Goal: Contribute content

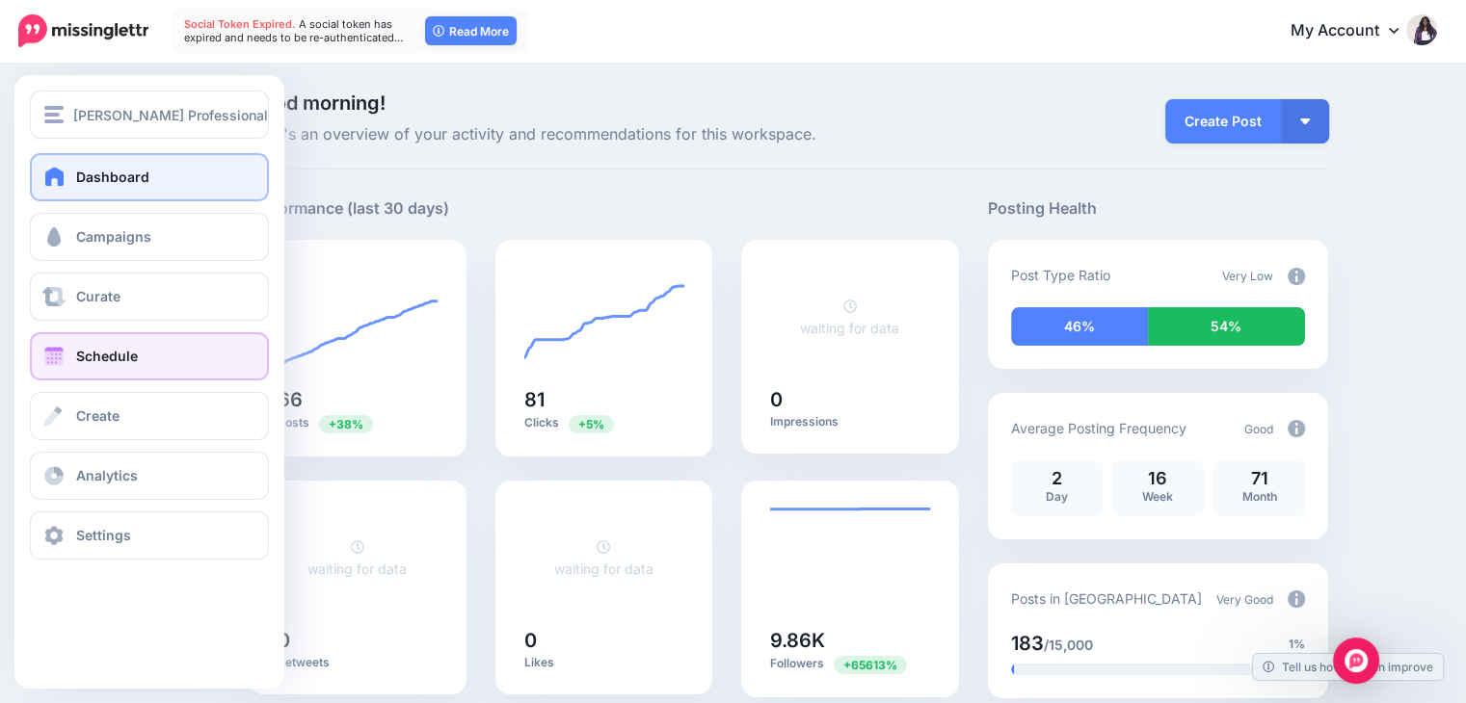
click at [125, 357] on span "Schedule" at bounding box center [107, 356] width 62 height 16
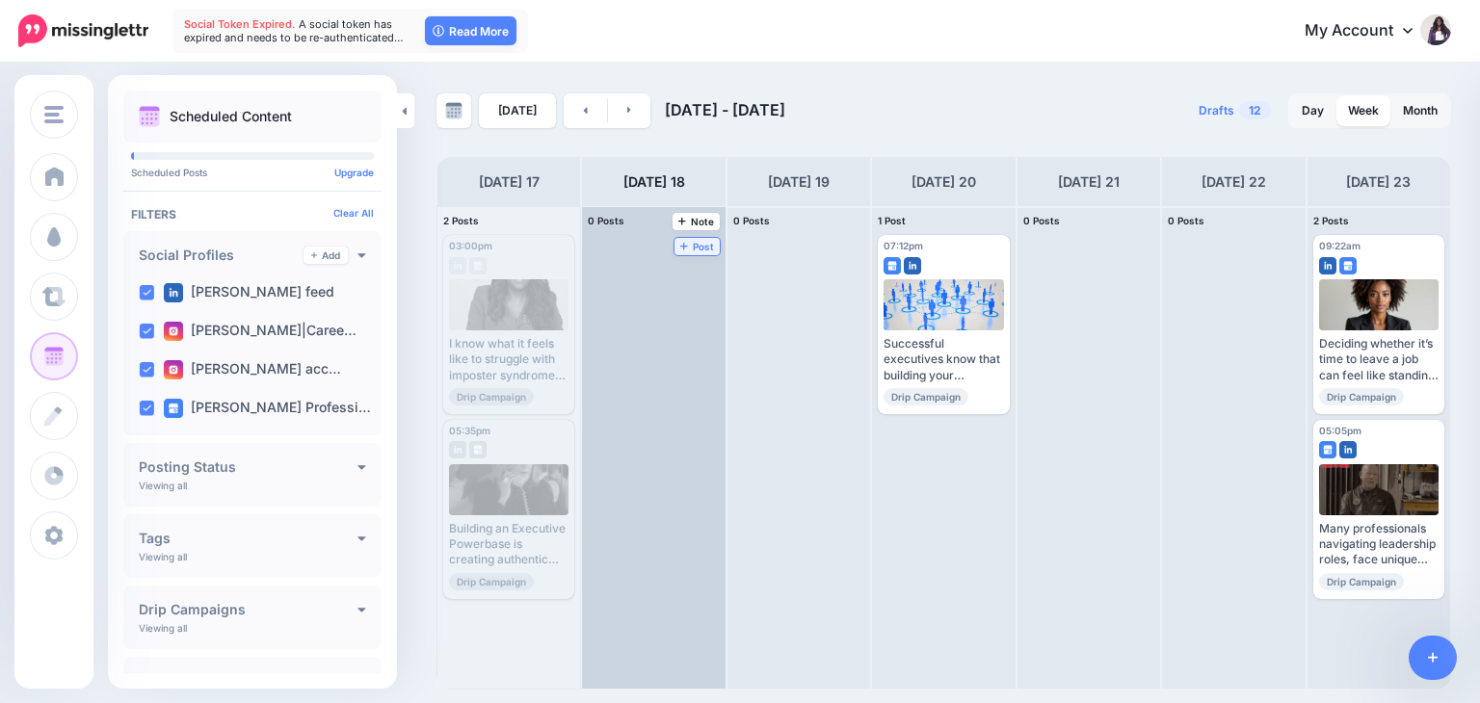
click at [680, 241] on icon at bounding box center [684, 246] width 8 height 10
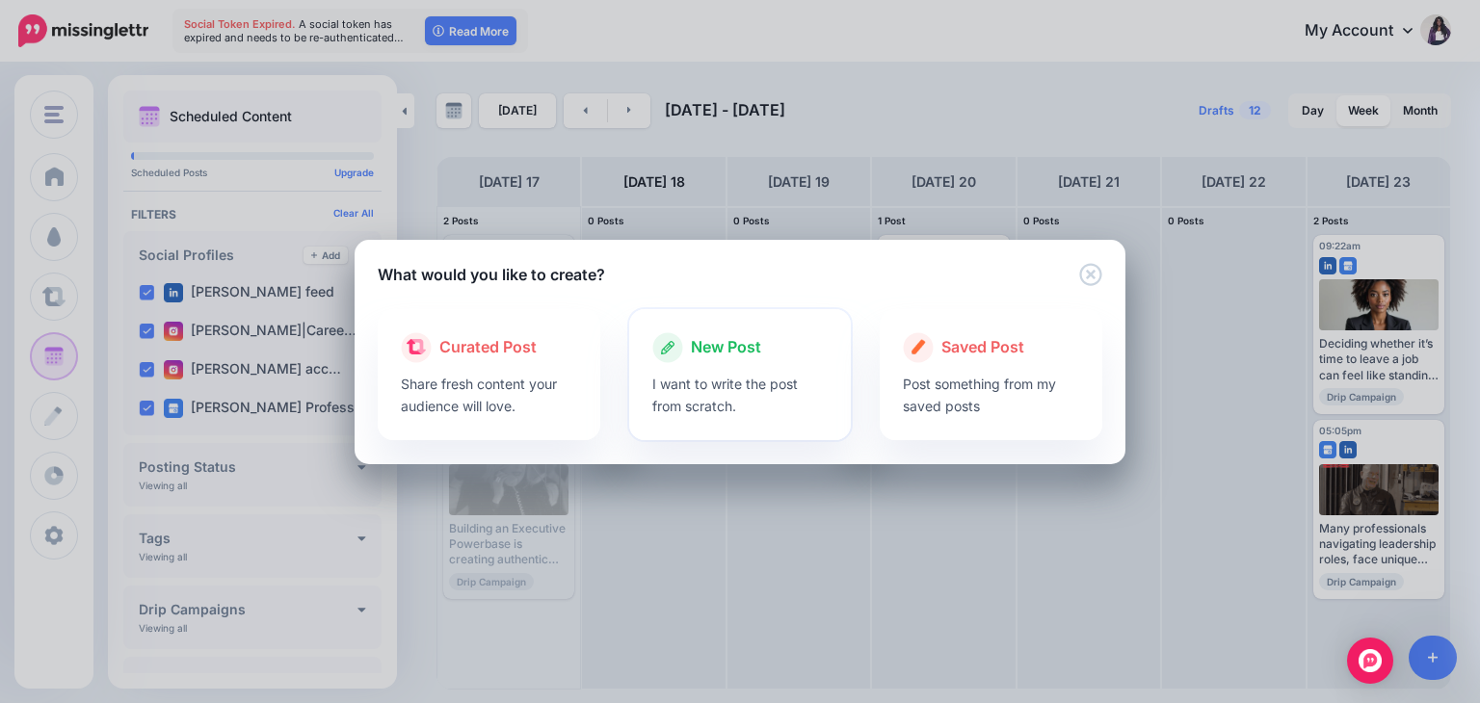
click at [759, 397] on p "I want to write the post from scratch." at bounding box center [740, 395] width 176 height 44
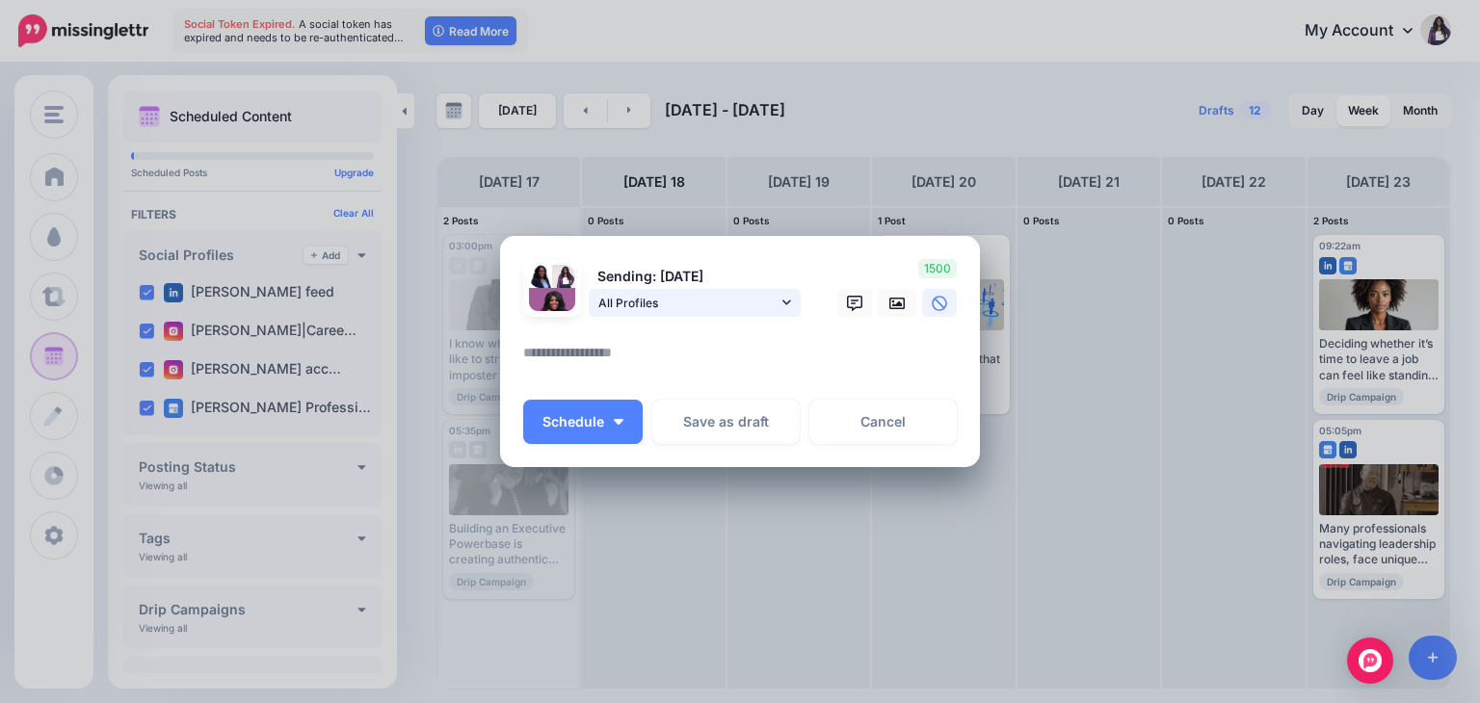
click at [783, 305] on icon at bounding box center [787, 302] width 9 height 13
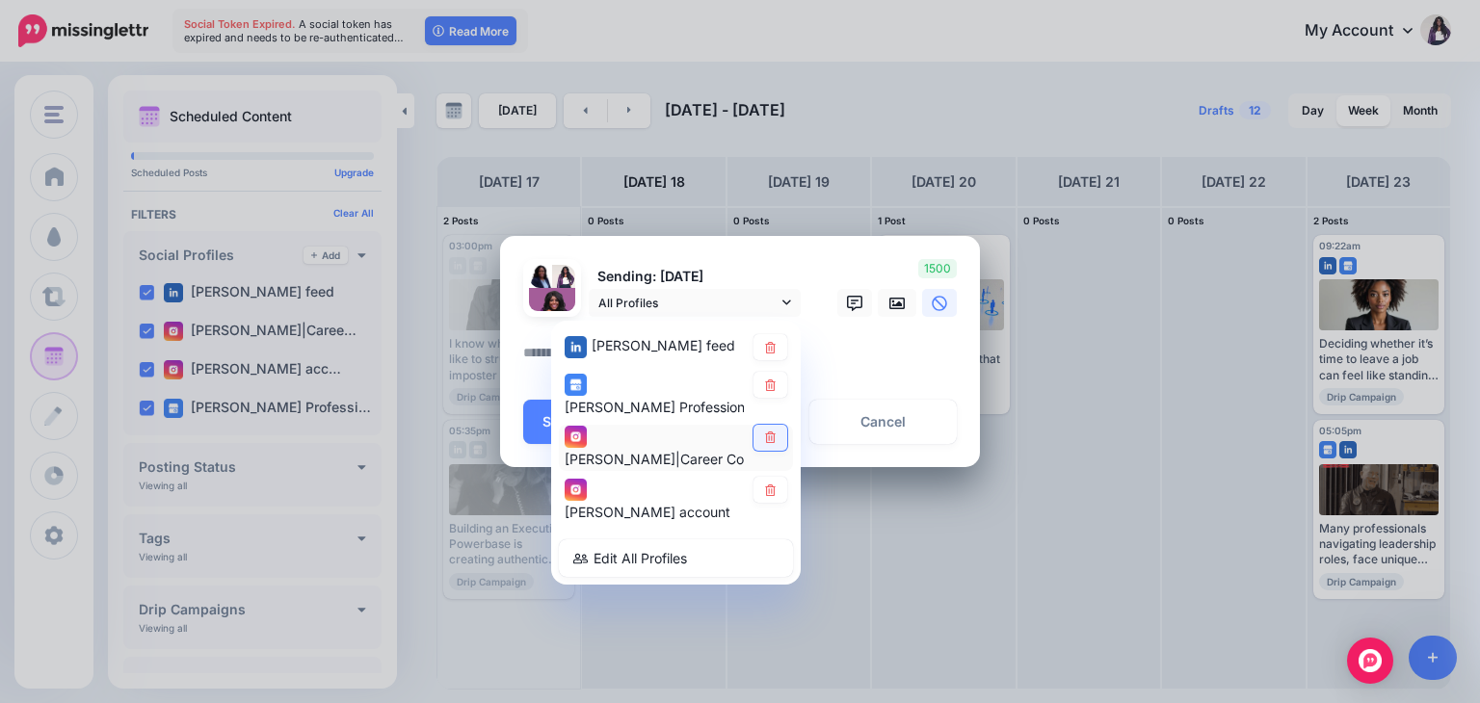
click at [769, 443] on link at bounding box center [771, 438] width 34 height 26
click at [777, 491] on icon at bounding box center [770, 491] width 14 height 12
click at [900, 351] on textarea at bounding box center [744, 360] width 443 height 38
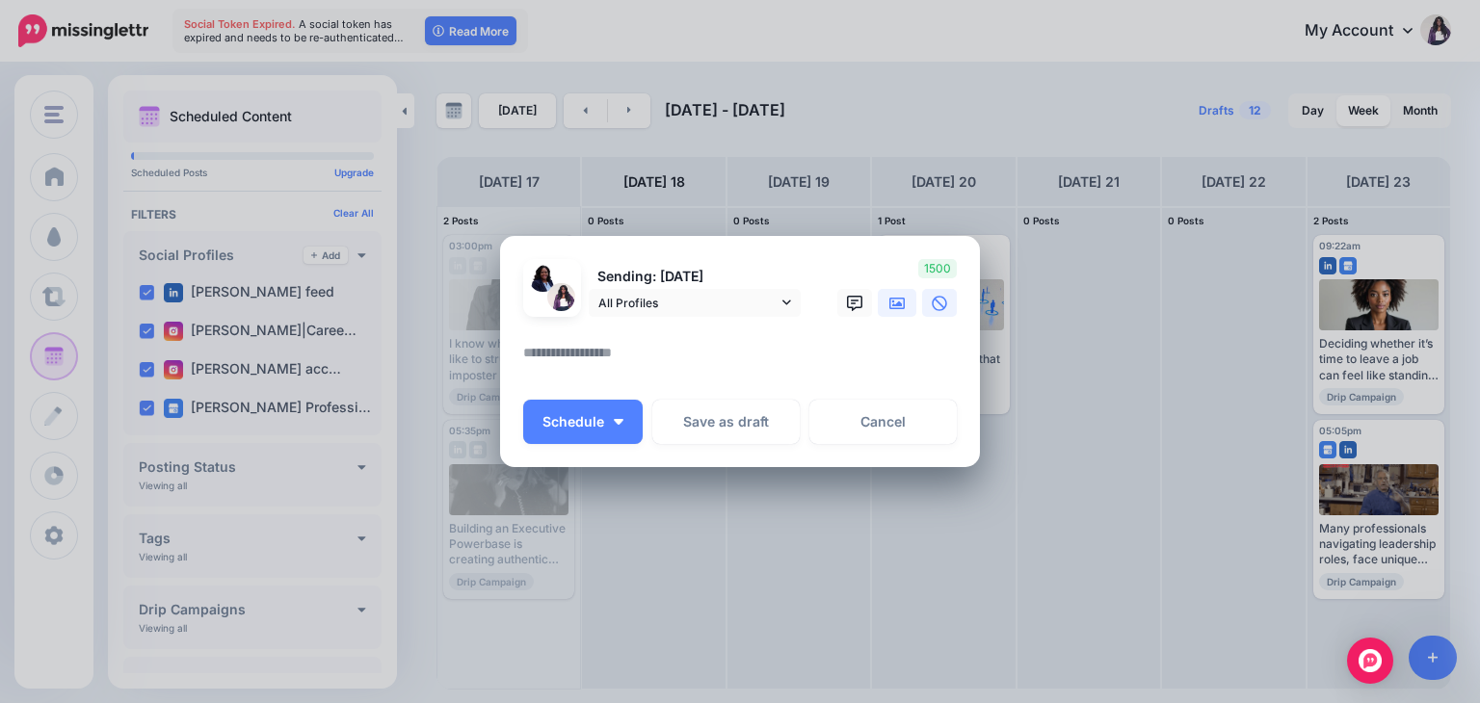
click at [895, 305] on icon at bounding box center [896, 304] width 15 height 12
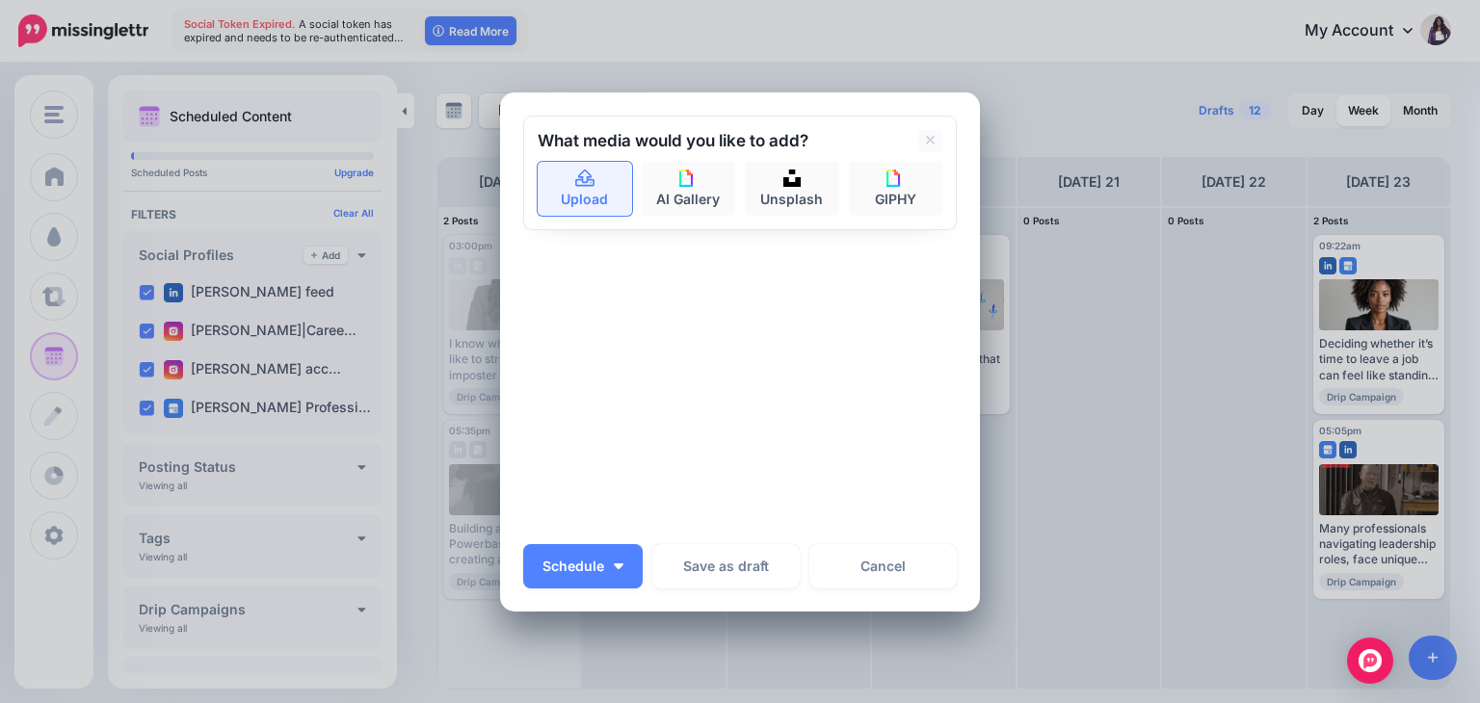
click at [567, 193] on link "Upload" at bounding box center [585, 189] width 94 height 54
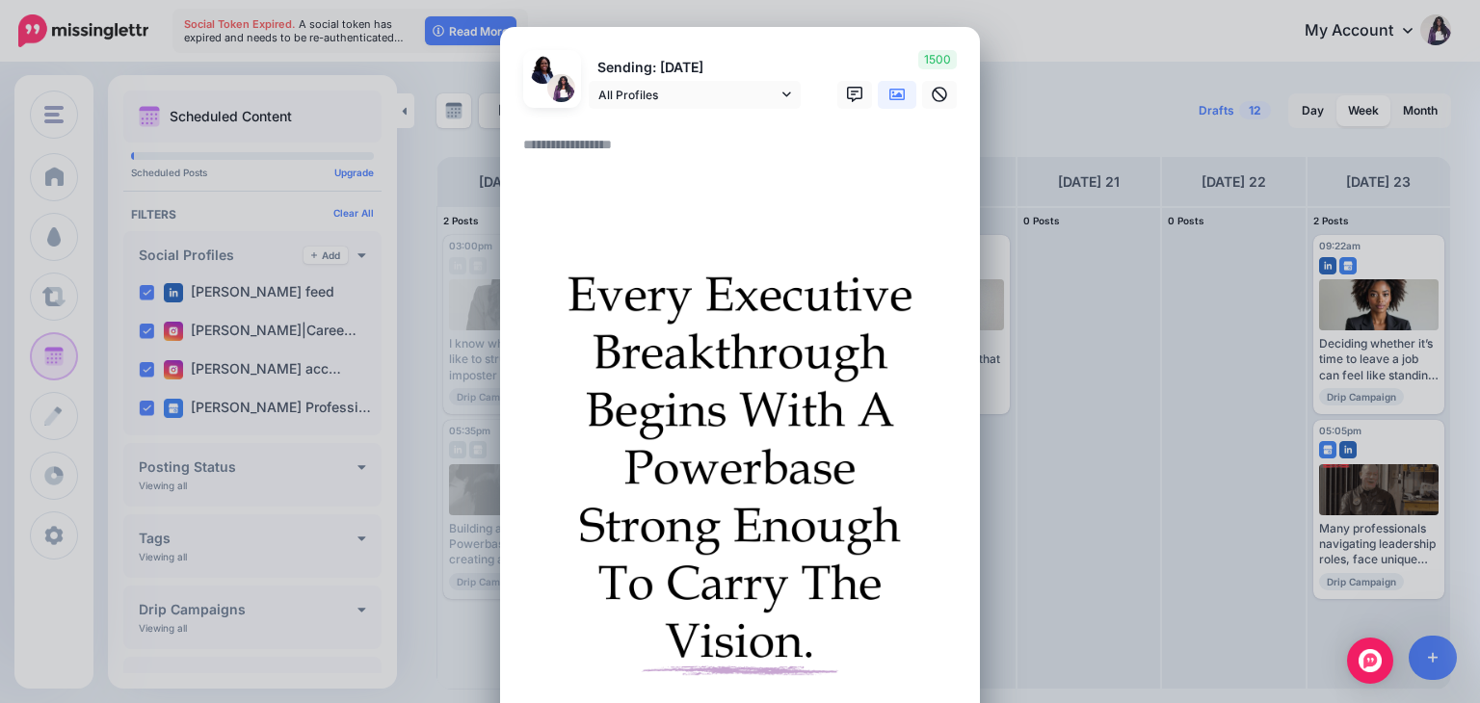
click at [678, 140] on textarea at bounding box center [744, 152] width 443 height 38
paste textarea "**********"
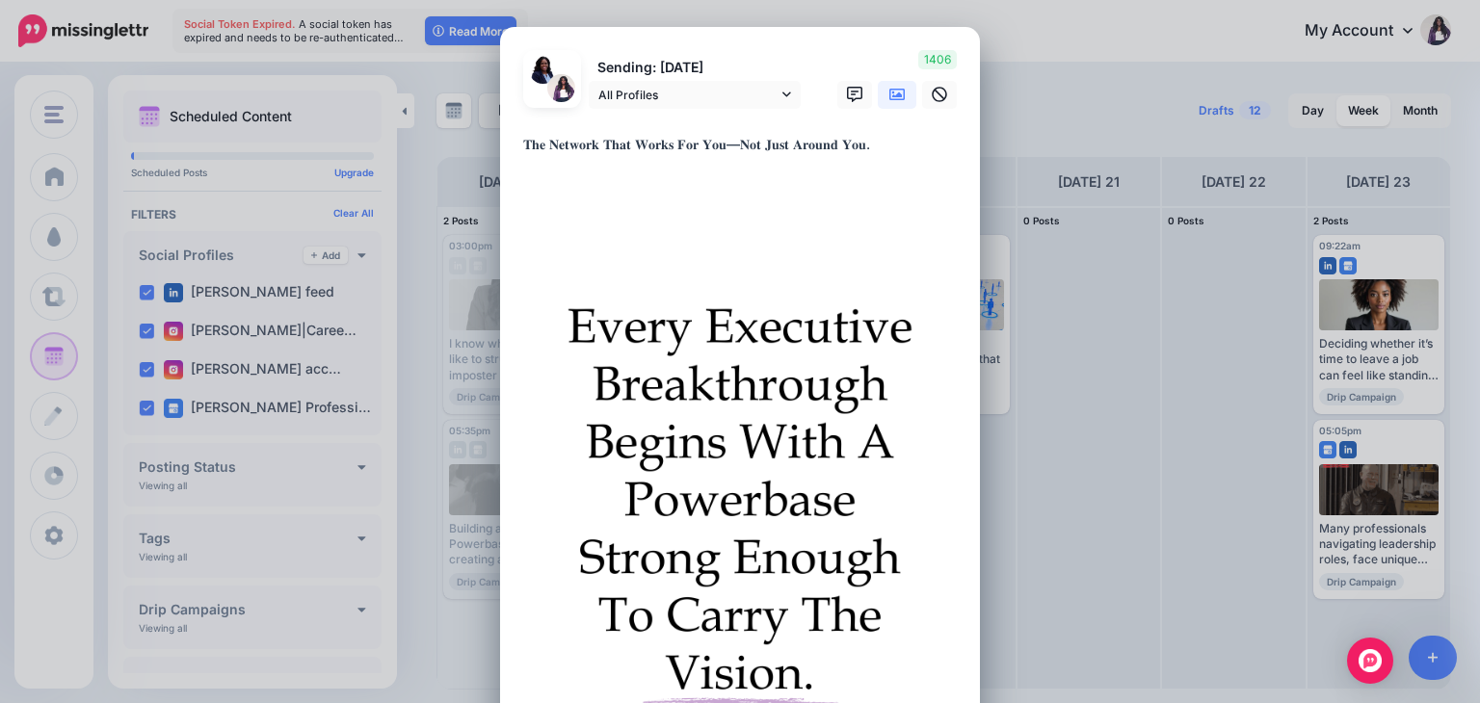
paste textarea "**********"
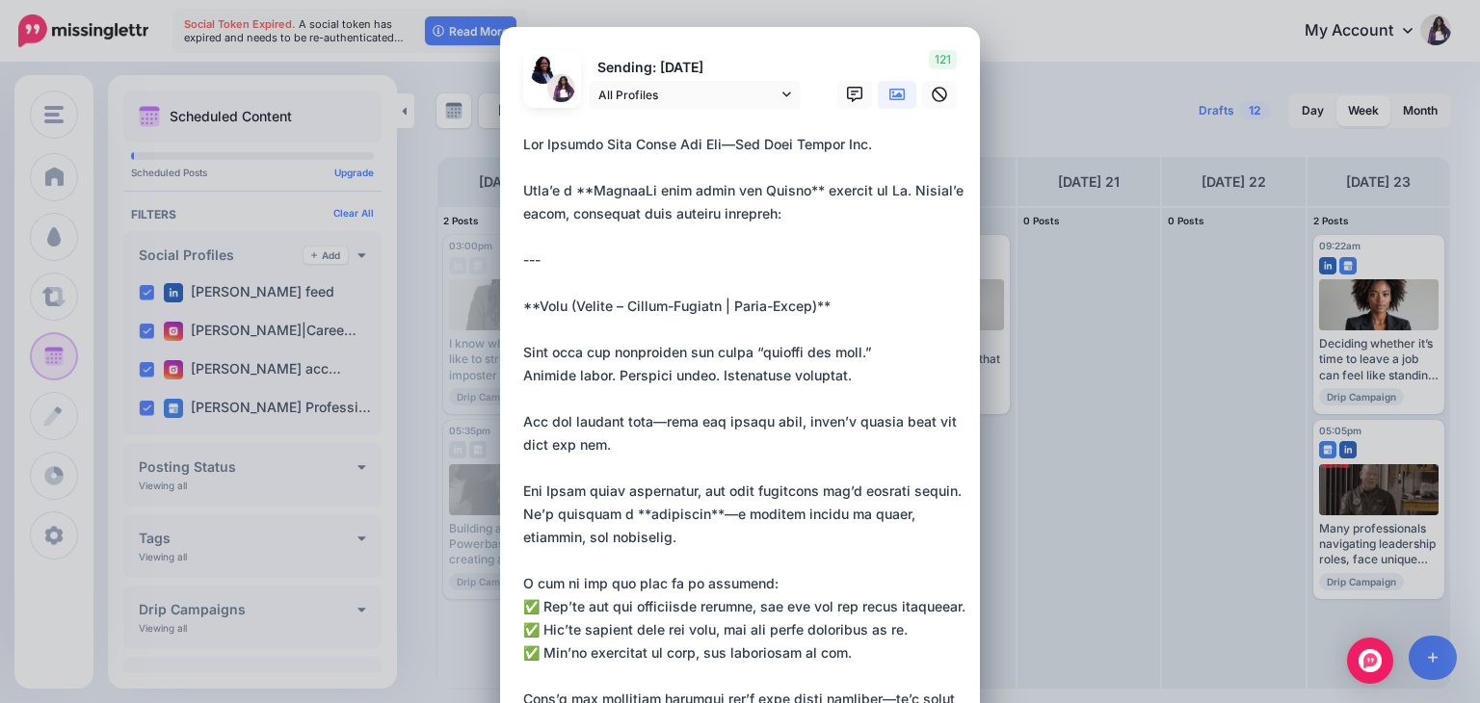
drag, startPoint x: 519, startPoint y: 349, endPoint x: 482, endPoint y: 199, distance: 154.0
click at [482, 199] on div "Create Post Loading Sending: [DATE] All Profiles" at bounding box center [740, 351] width 1480 height 703
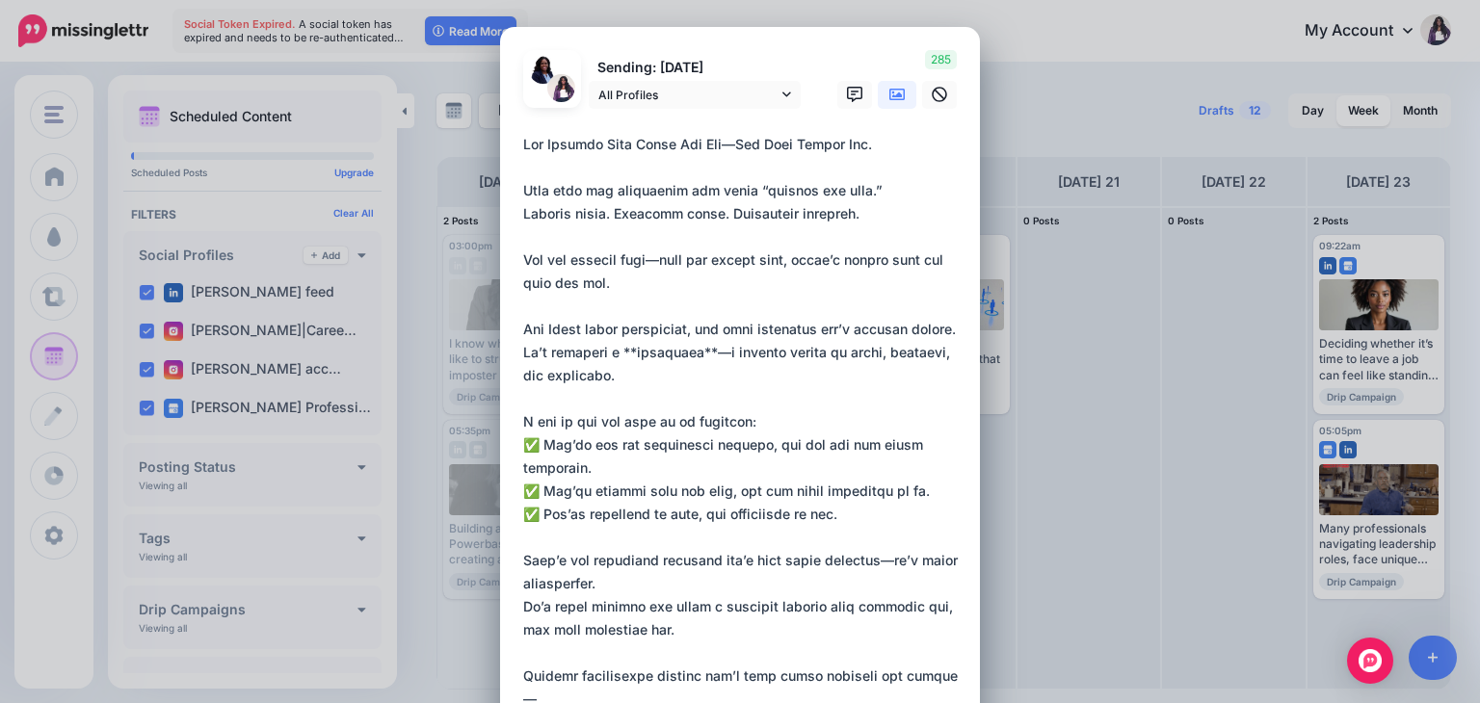
click at [667, 263] on textarea at bounding box center [744, 572] width 443 height 879
click at [794, 263] on textarea at bounding box center [744, 572] width 443 height 879
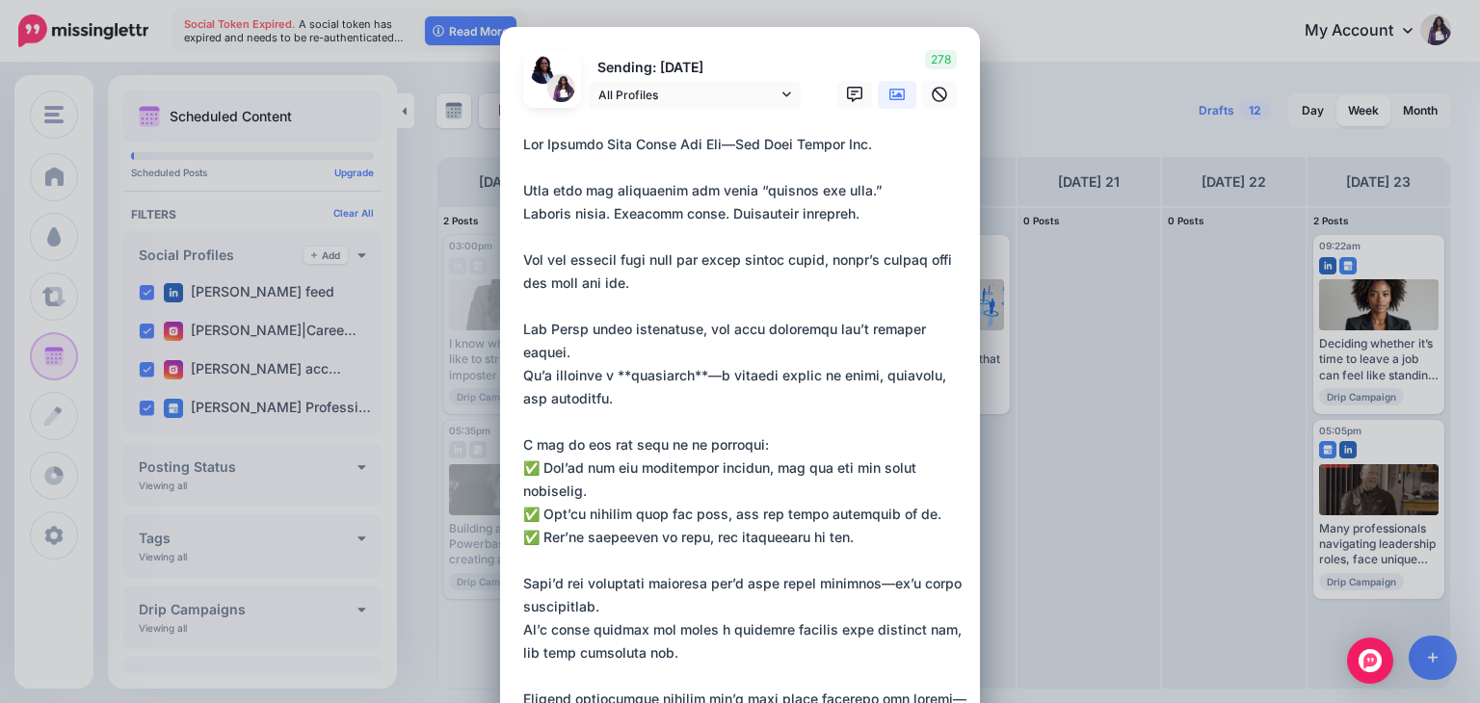
drag, startPoint x: 904, startPoint y: 329, endPoint x: 702, endPoint y: 420, distance: 222.1
click at [702, 420] on textarea at bounding box center [744, 572] width 443 height 879
click at [739, 399] on textarea at bounding box center [744, 572] width 443 height 879
drag, startPoint x: 691, startPoint y: 371, endPoint x: 622, endPoint y: 372, distance: 69.4
click at [622, 372] on textarea at bounding box center [744, 572] width 443 height 879
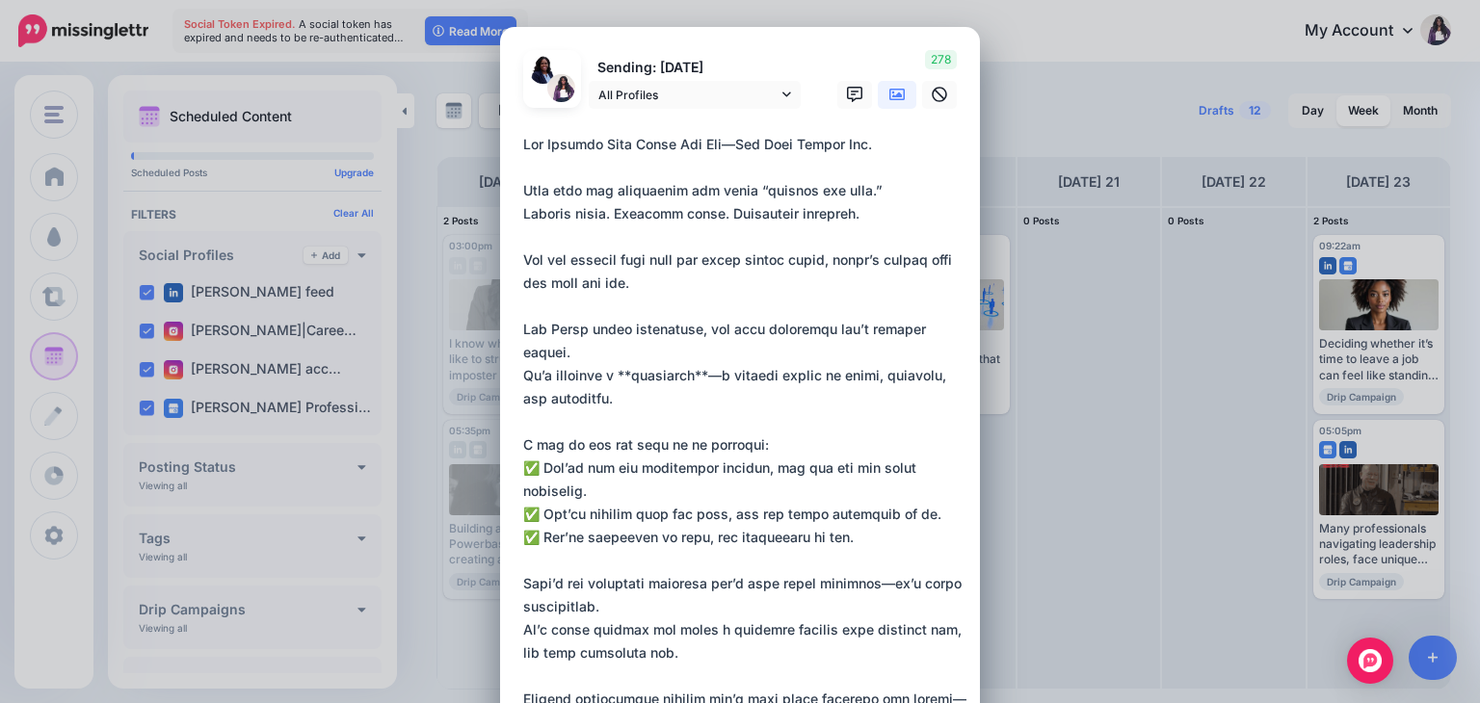
paste textarea "*********"
click at [721, 377] on textarea at bounding box center [744, 572] width 443 height 879
click at [614, 371] on textarea at bounding box center [744, 572] width 443 height 879
click at [621, 375] on textarea at bounding box center [744, 572] width 443 height 879
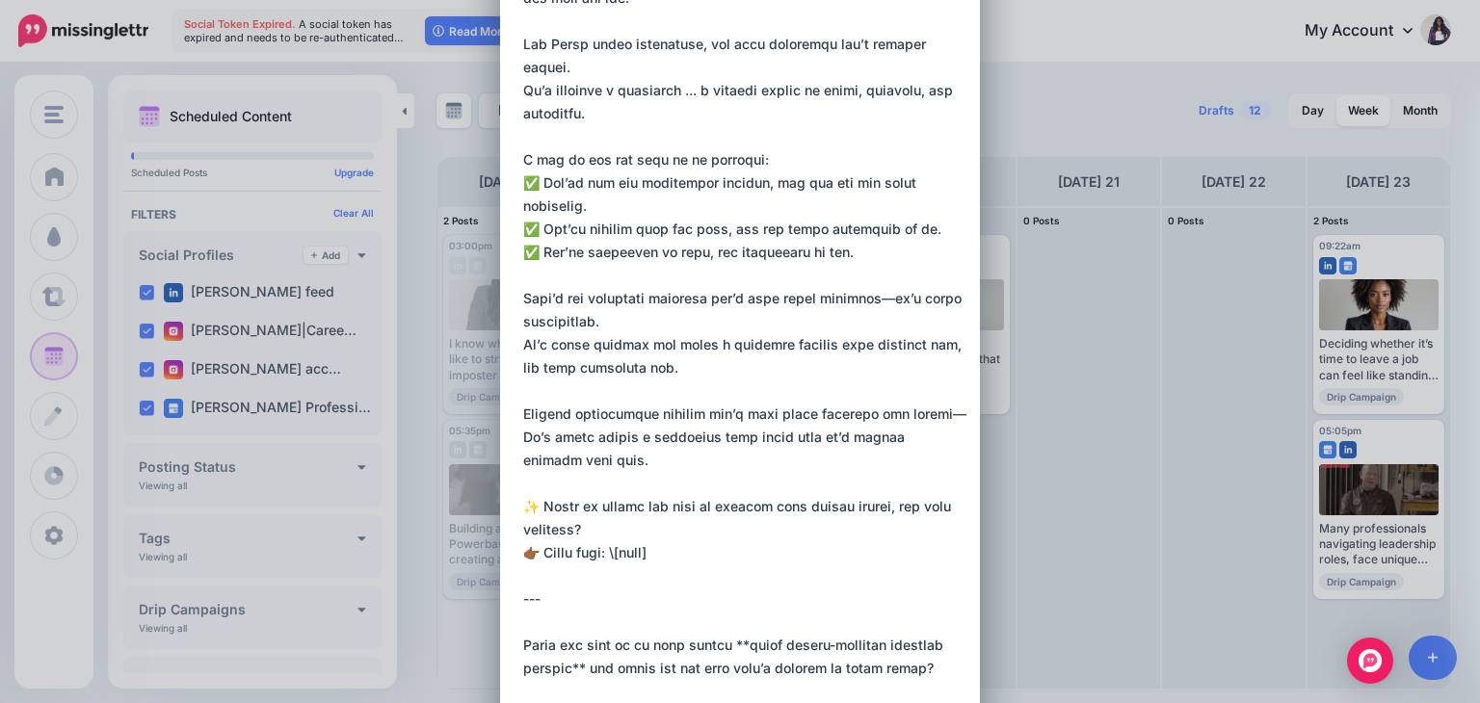
scroll to position [291, 0]
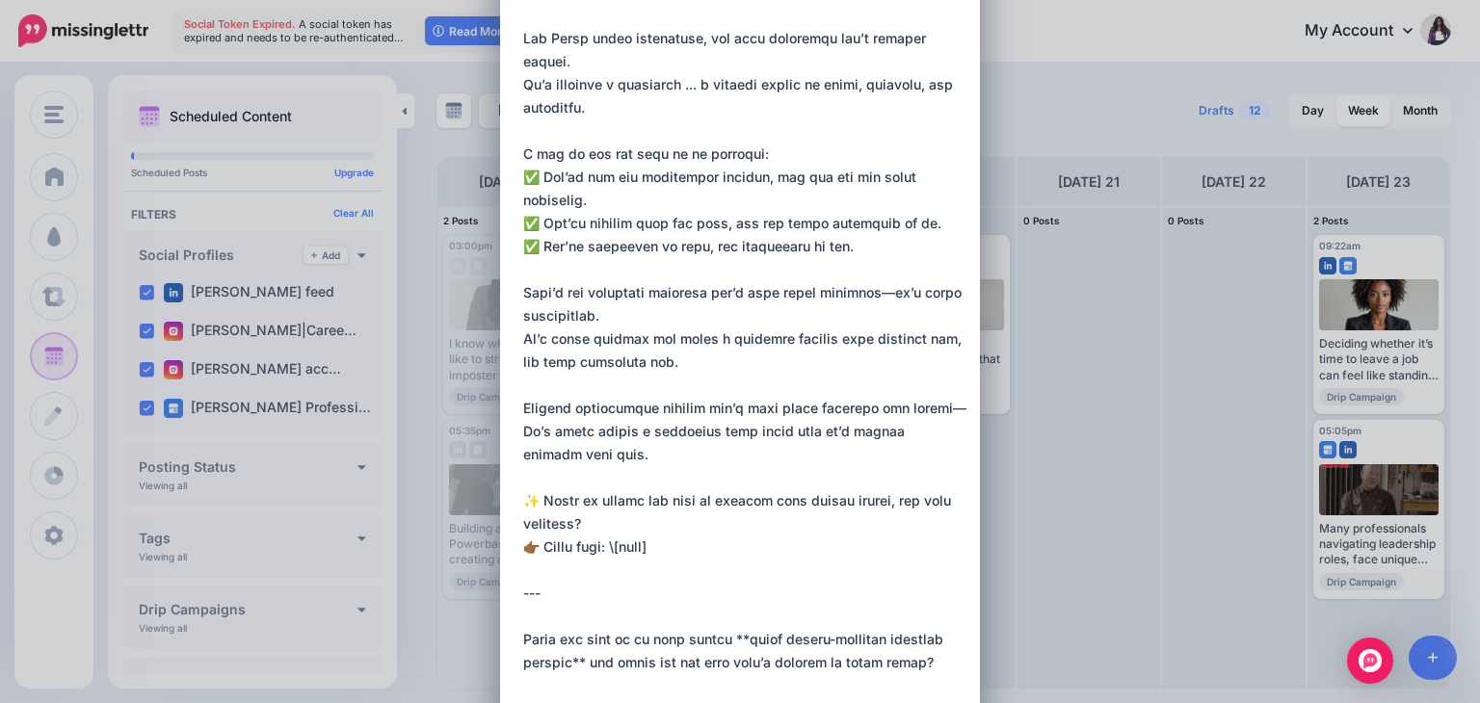
click at [884, 298] on textarea at bounding box center [744, 281] width 443 height 879
click at [948, 407] on textarea at bounding box center [744, 281] width 443 height 879
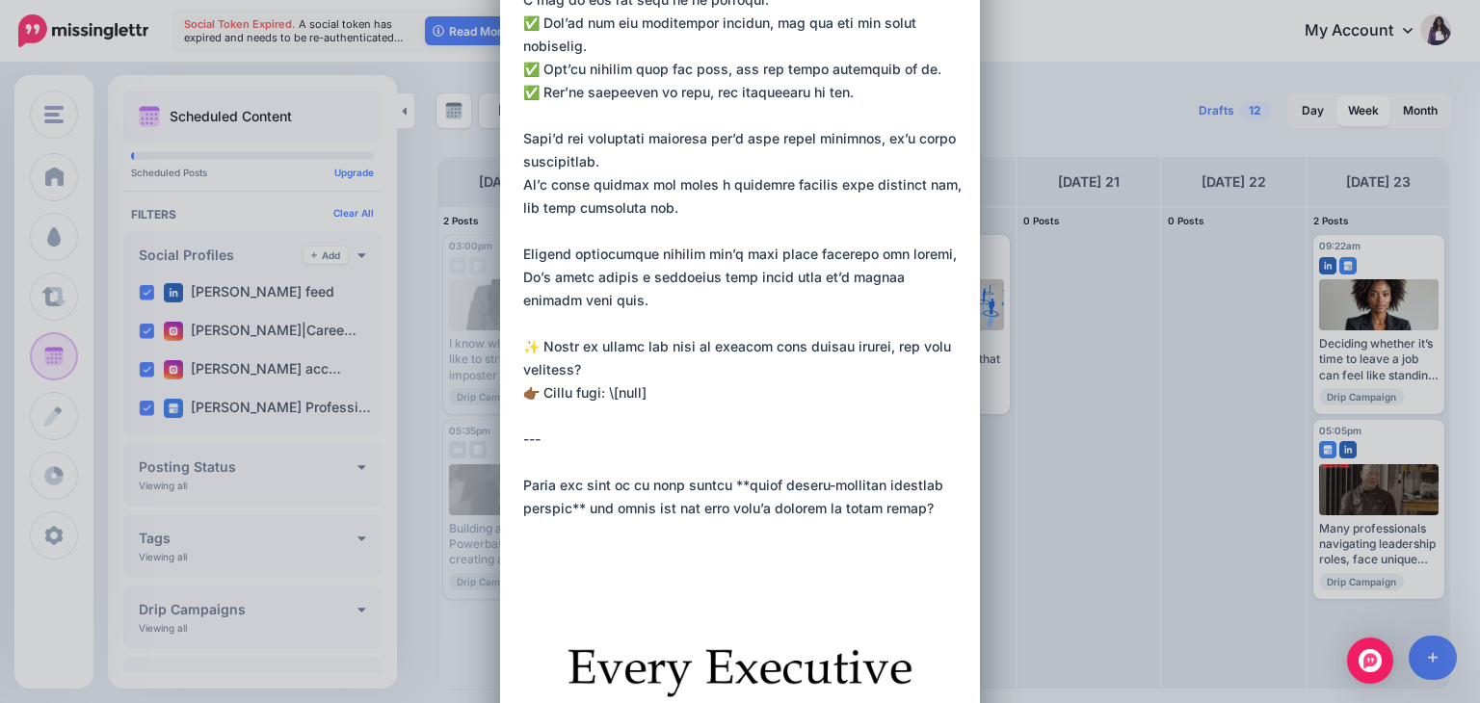
scroll to position [447, 0]
drag, startPoint x: 539, startPoint y: 386, endPoint x: 942, endPoint y: 516, distance: 423.0
click at [942, 516] on textarea at bounding box center [744, 114] width 443 height 856
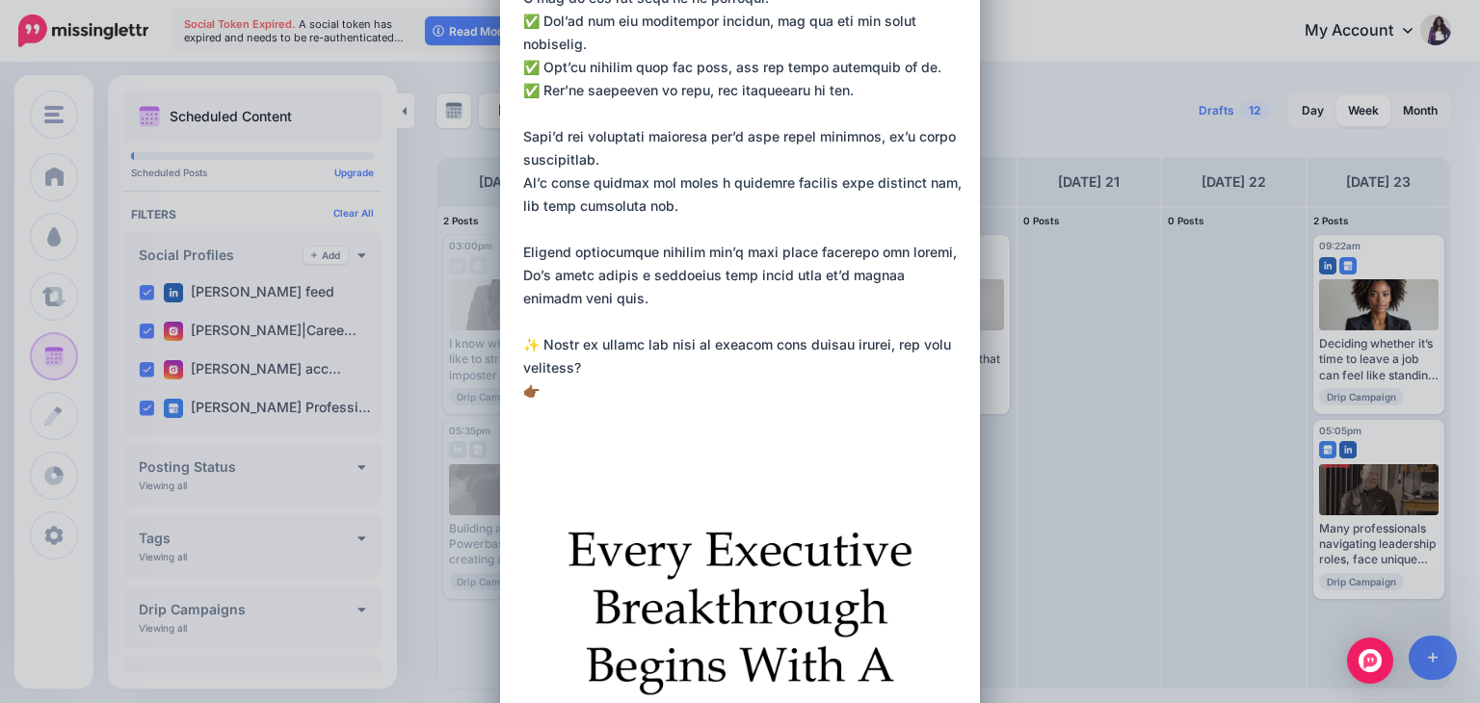
paste textarea "**********"
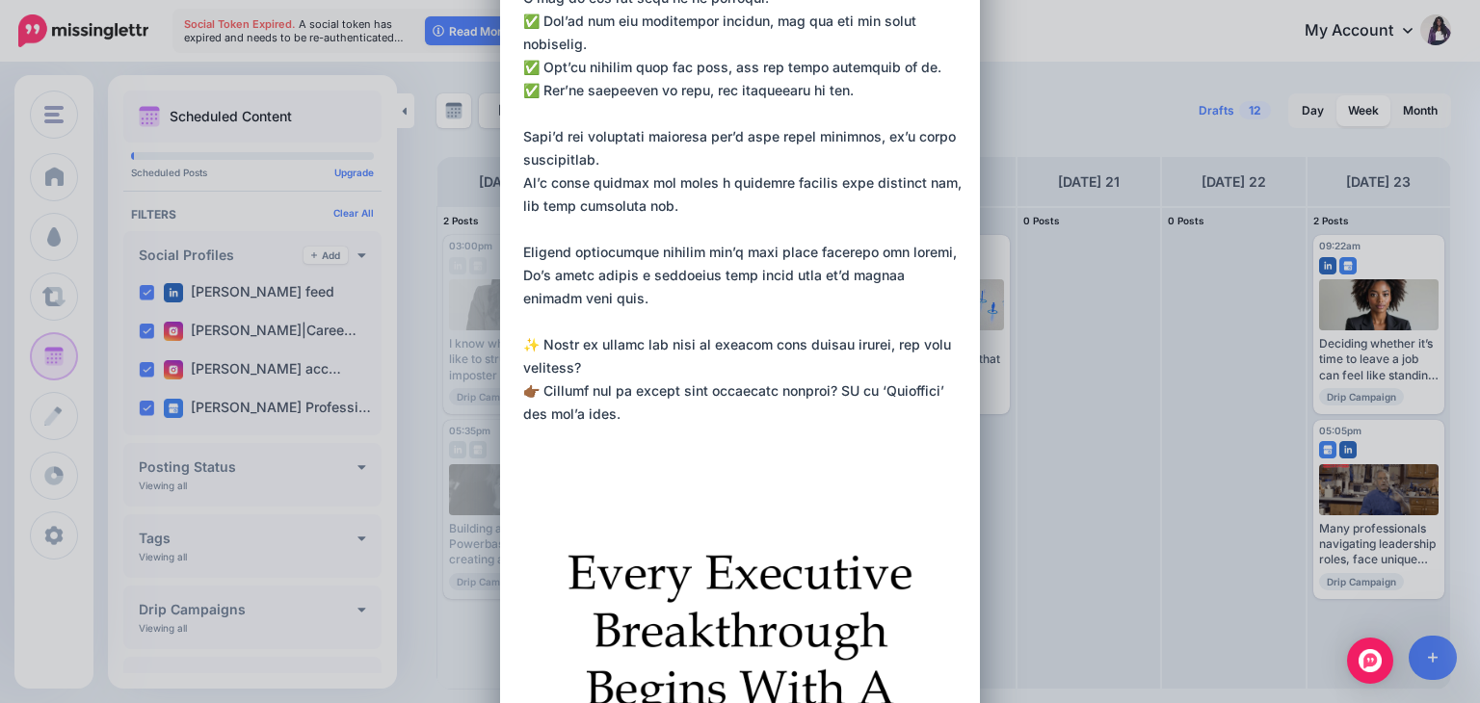
drag, startPoint x: 858, startPoint y: 385, endPoint x: 533, endPoint y: 386, distance: 324.8
click at [533, 386] on textarea at bounding box center [744, 67] width 443 height 763
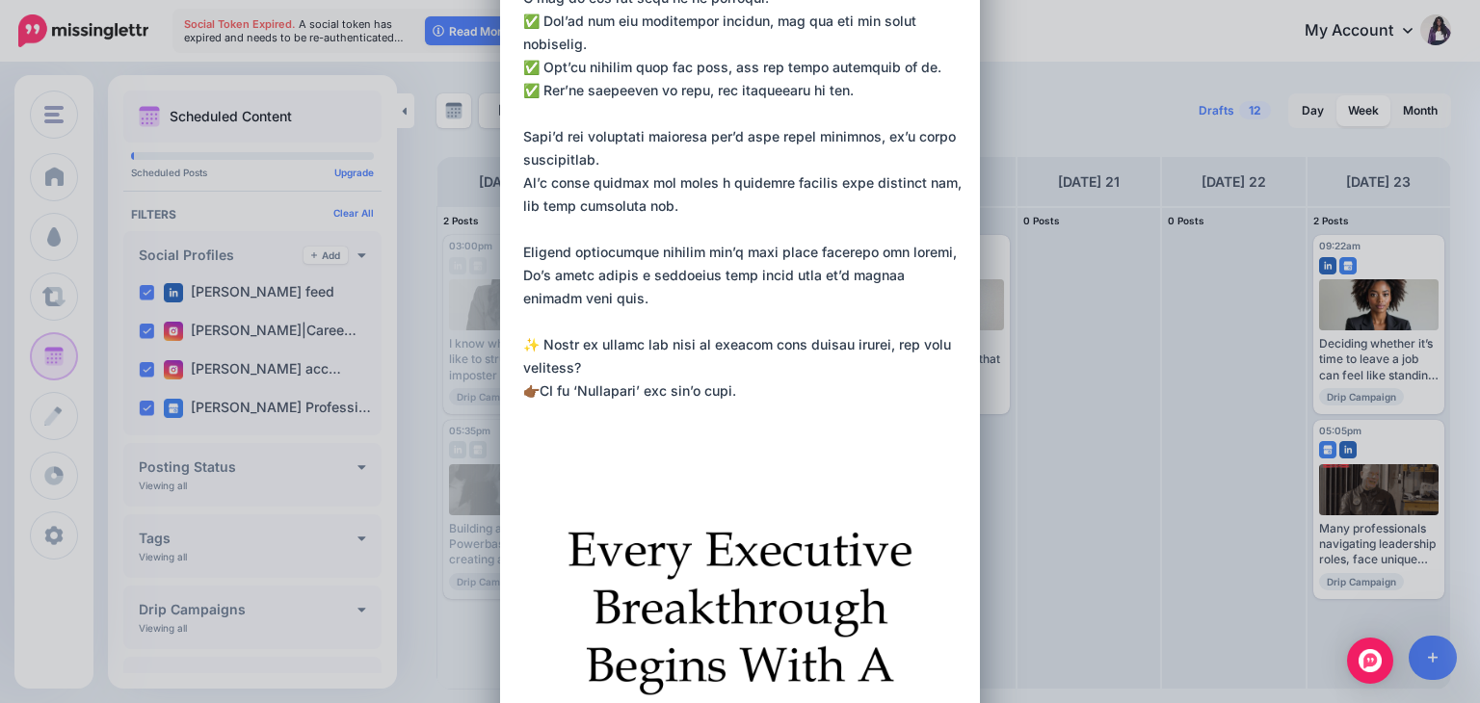
click at [536, 421] on textarea at bounding box center [744, 56] width 443 height 740
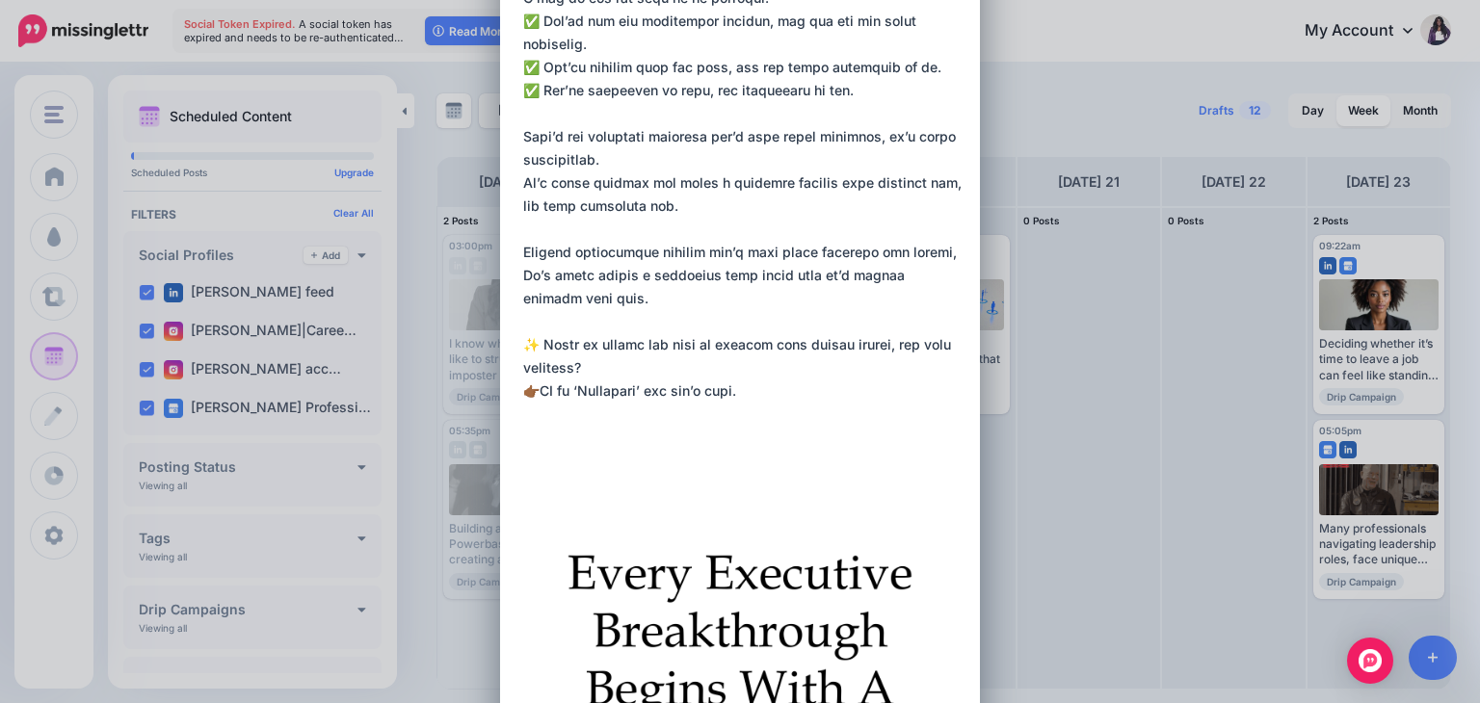
paste textarea "**********"
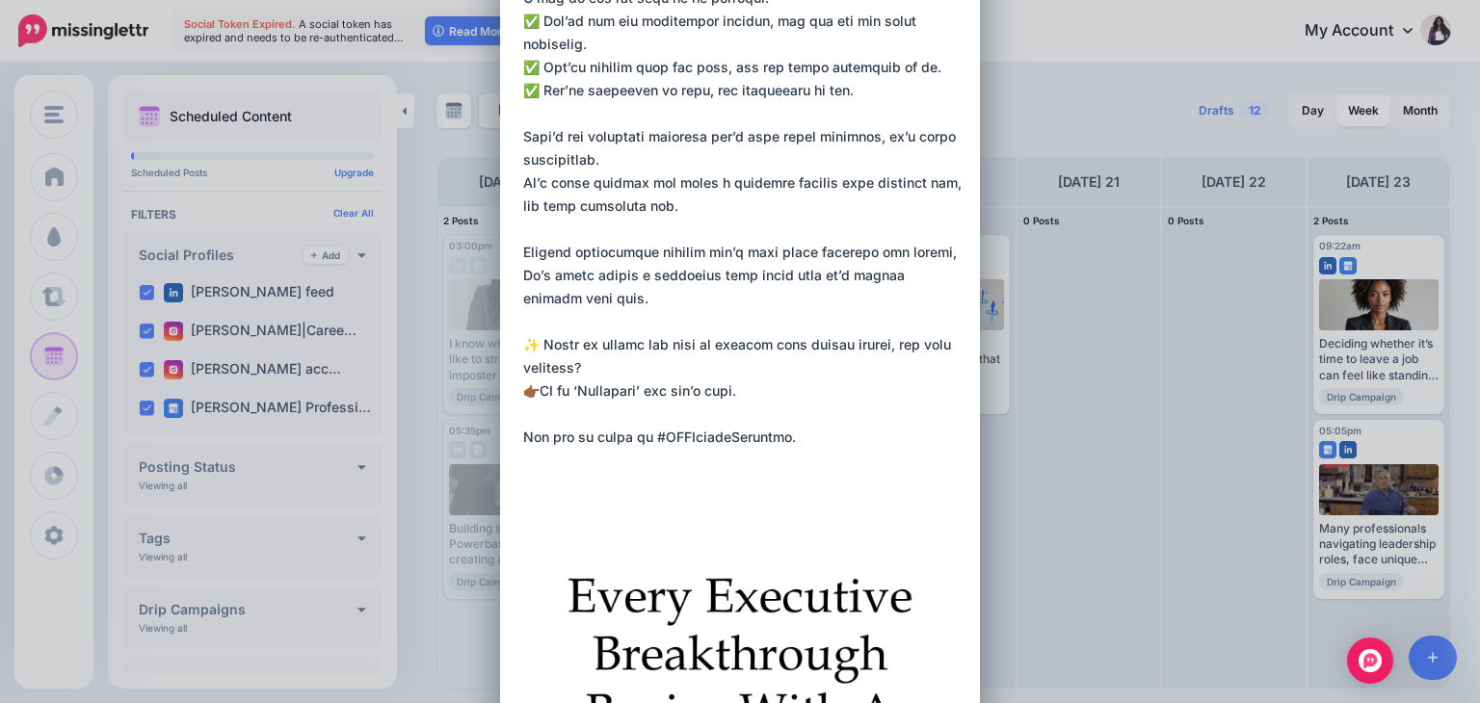
click at [798, 432] on textarea at bounding box center [744, 79] width 443 height 786
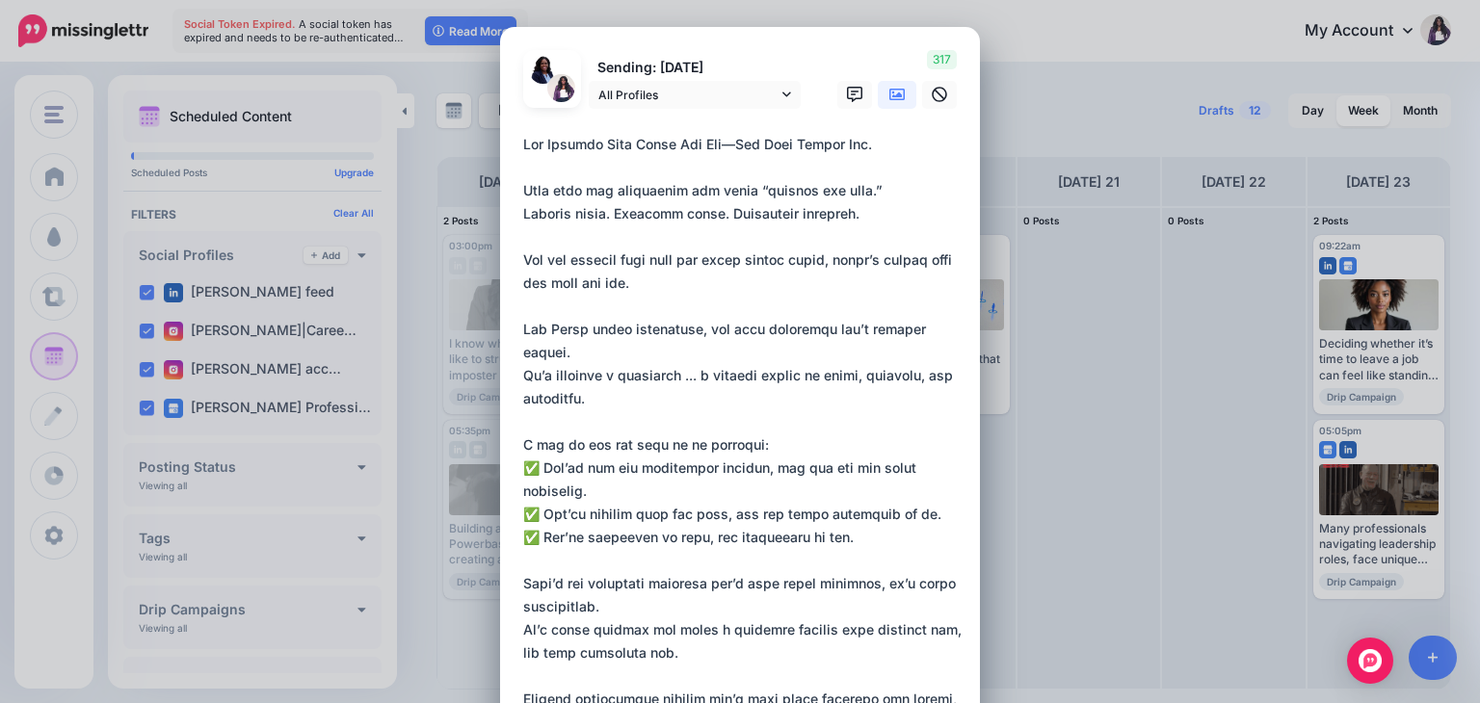
drag, startPoint x: 798, startPoint y: 432, endPoint x: 506, endPoint y: 136, distance: 415.7
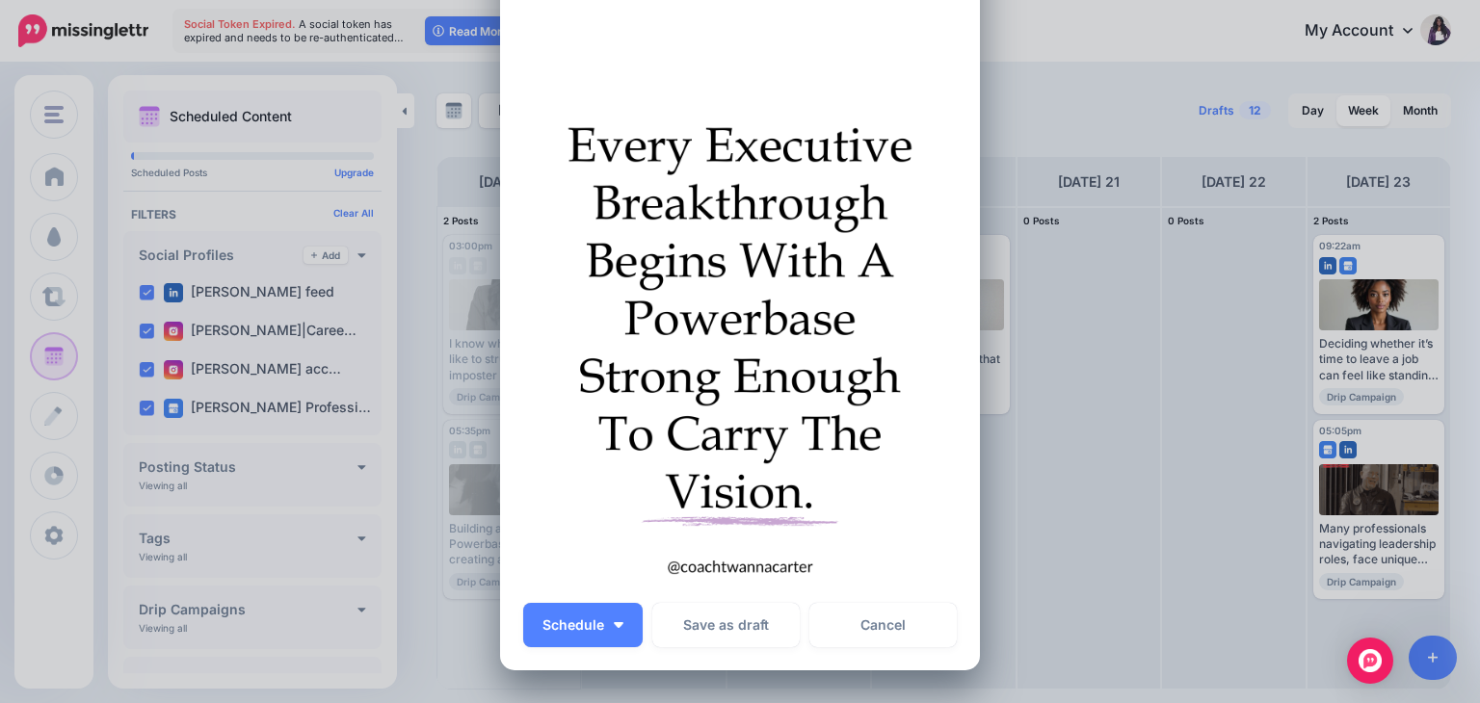
scroll to position [1074, 0]
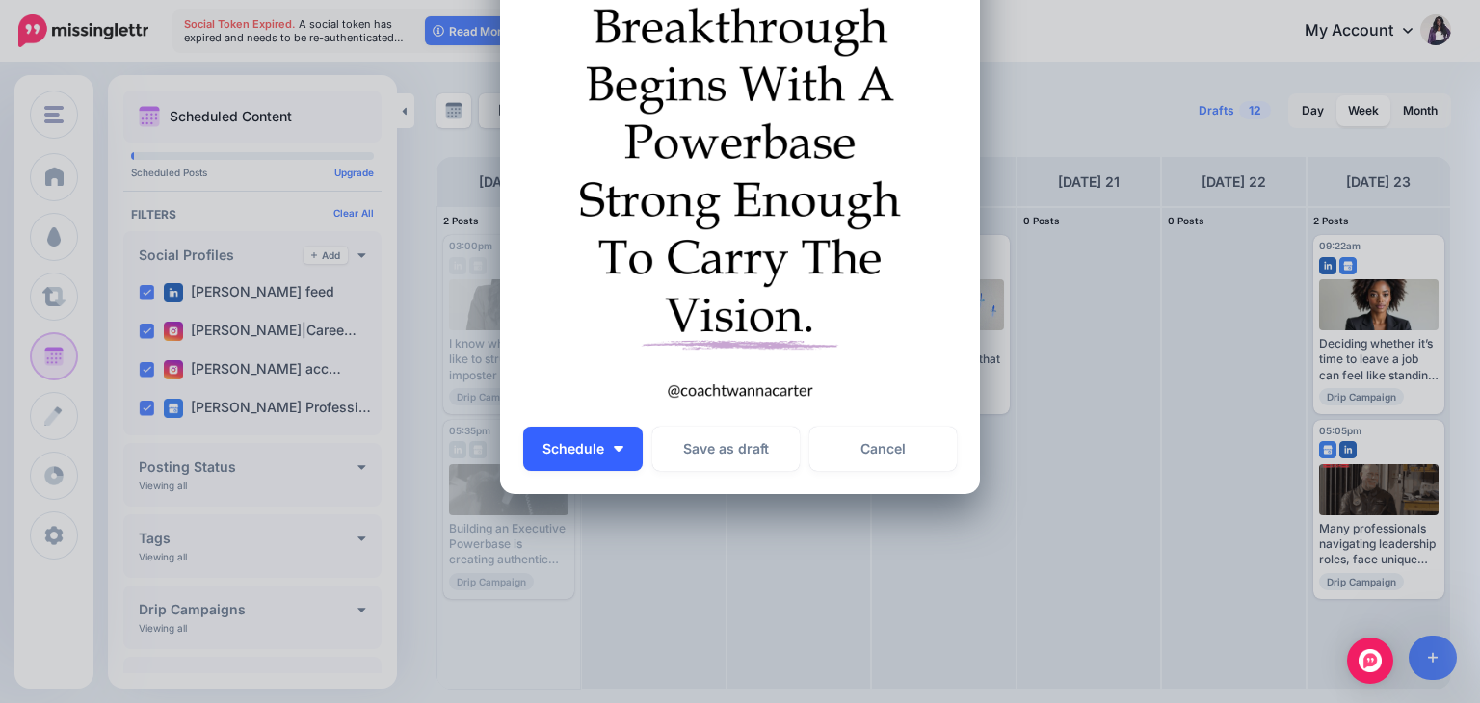
type textarea "**********"
click at [571, 447] on span "Schedule" at bounding box center [574, 448] width 62 height 13
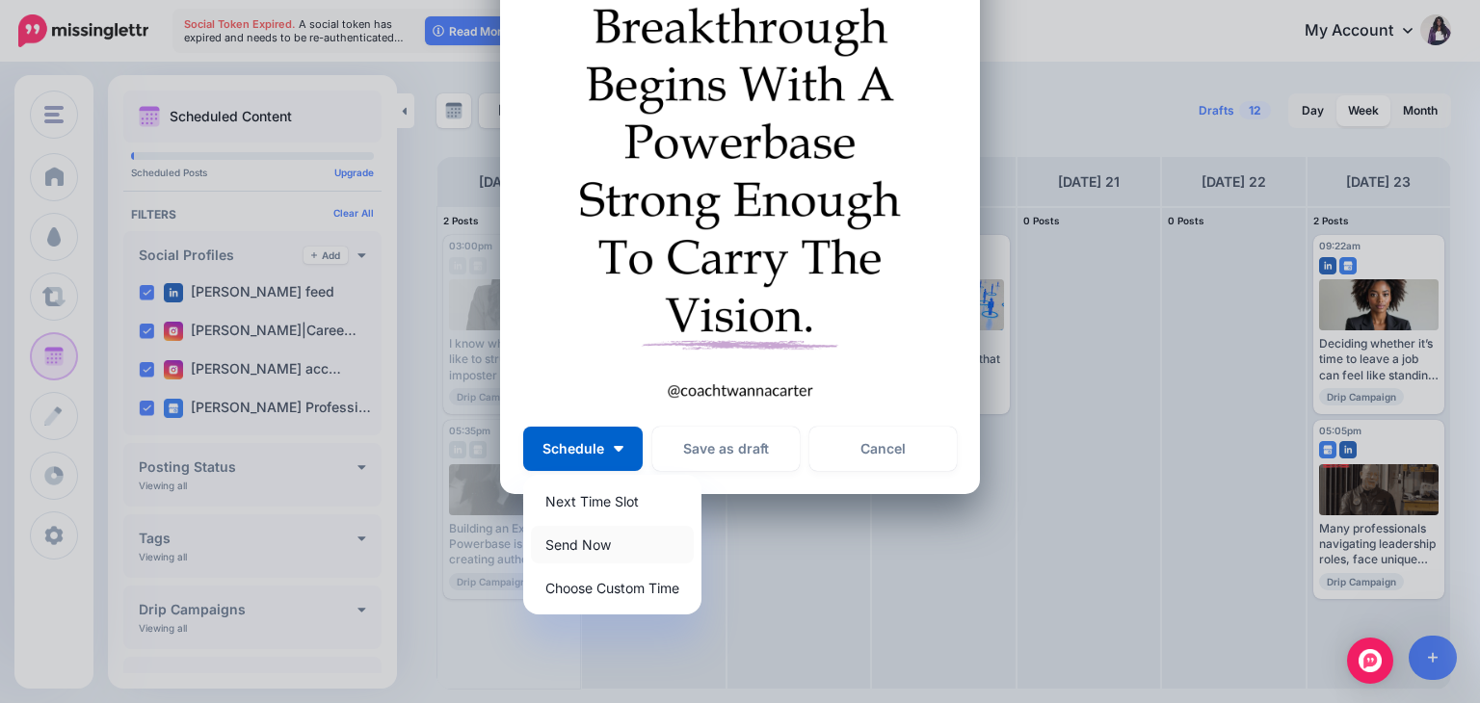
click at [587, 544] on link "Send Now" at bounding box center [612, 545] width 163 height 38
